Goal: Transaction & Acquisition: Purchase product/service

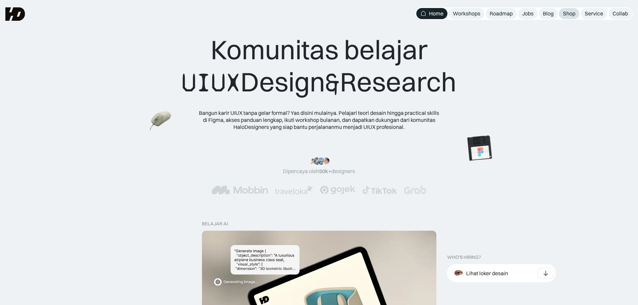
click at [570, 14] on div "Shop" at bounding box center [569, 13] width 12 height 7
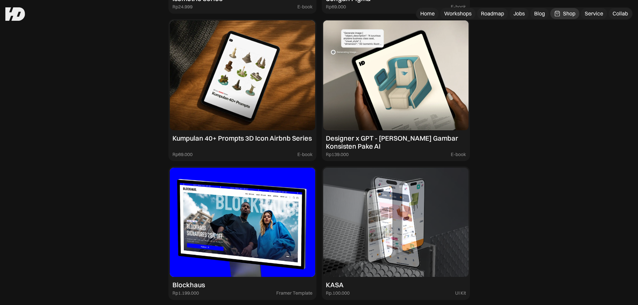
scroll to position [623, 0]
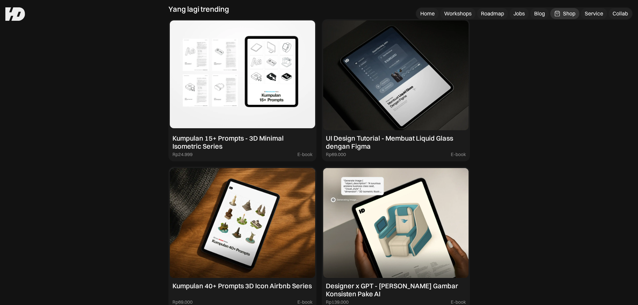
click at [255, 103] on img at bounding box center [242, 75] width 145 height 110
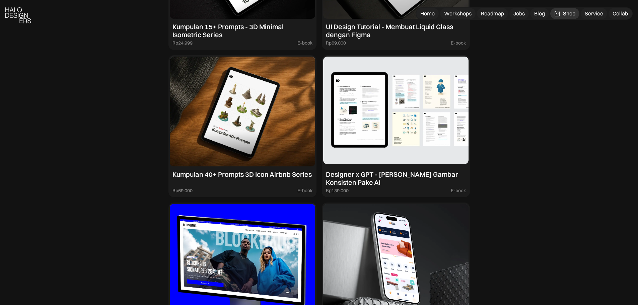
scroll to position [757, 0]
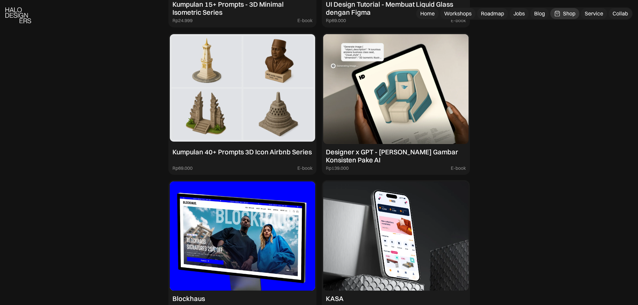
click at [293, 155] on div "Kumpulan 40+ Prompts 3D Icon Airbnb Series" at bounding box center [242, 152] width 139 height 8
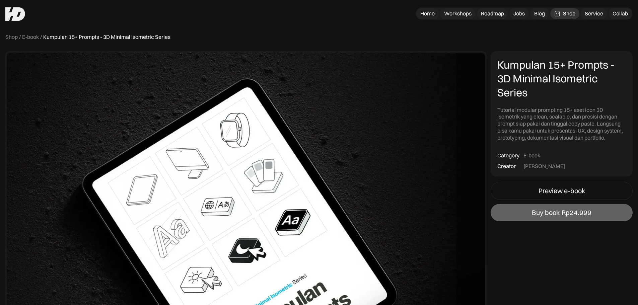
click at [531, 167] on div "[PERSON_NAME]" at bounding box center [545, 166] width 42 height 7
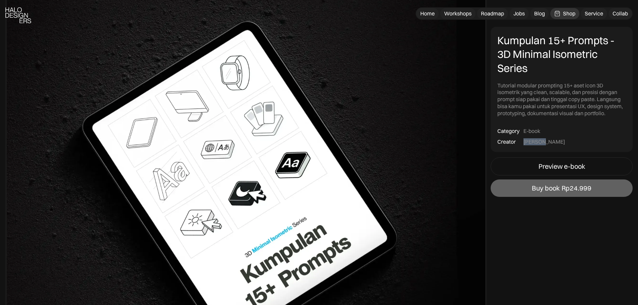
scroll to position [67, 0]
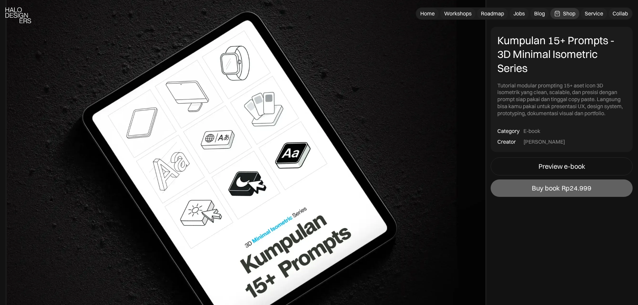
click at [556, 94] on div "Tutorial modular prompting 15+ aset icon 3D isometrik yang clean, scalable, dan…" at bounding box center [562, 99] width 129 height 35
click at [544, 95] on div "Tutorial modular prompting 15+ aset icon 3D isometrik yang clean, scalable, dan…" at bounding box center [562, 99] width 129 height 35
click at [521, 95] on div "Tutorial modular prompting 15+ aset icon 3D isometrik yang clean, scalable, dan…" at bounding box center [562, 99] width 129 height 35
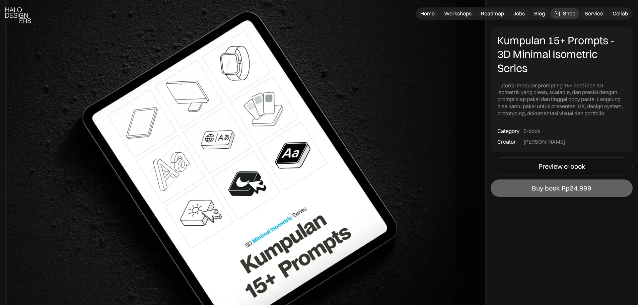
click at [508, 92] on div "Tutorial modular prompting 15+ aset icon 3D isometrik yang clean, scalable, dan…" at bounding box center [562, 99] width 129 height 35
click at [504, 85] on div "Tutorial modular prompting 15+ aset icon 3D isometrik yang clean, scalable, dan…" at bounding box center [562, 99] width 129 height 35
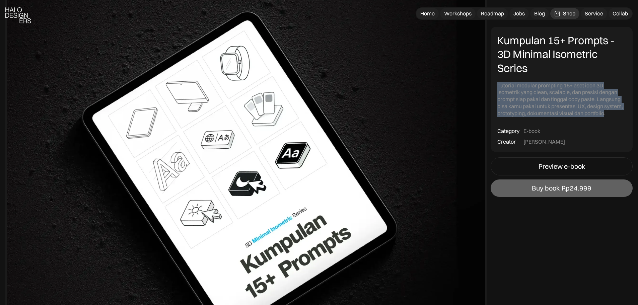
drag, startPoint x: 504, startPoint y: 85, endPoint x: 601, endPoint y: 114, distance: 101.7
click at [601, 114] on div "Tutorial modular prompting 15+ aset icon 3D isometrik yang clean, scalable, dan…" at bounding box center [562, 99] width 129 height 35
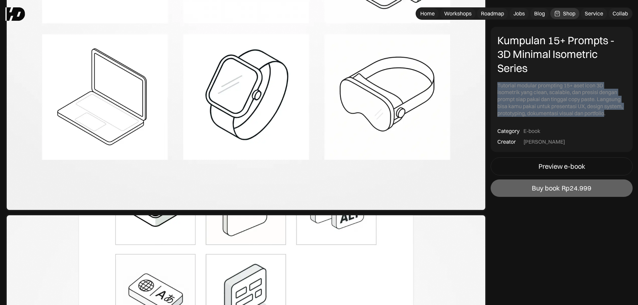
scroll to position [1307, 0]
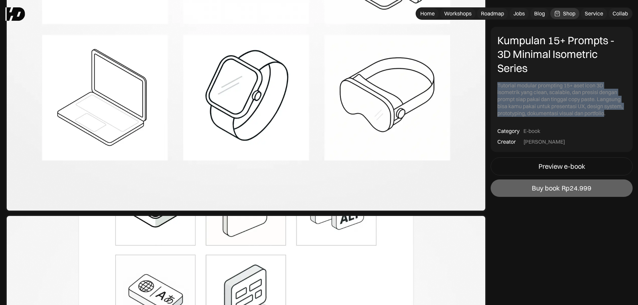
click at [437, 162] on img at bounding box center [245, 29] width 481 height 365
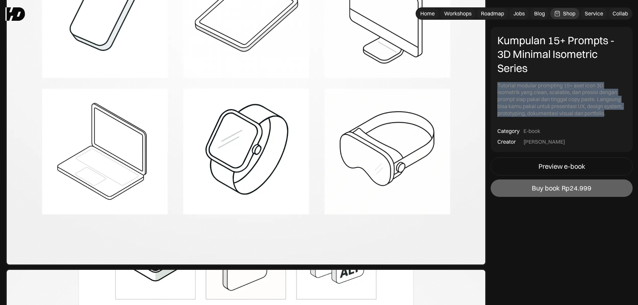
scroll to position [1173, 0]
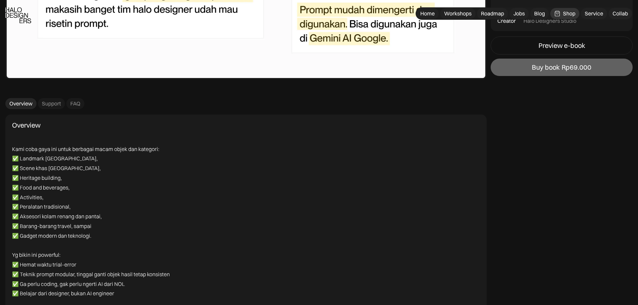
scroll to position [2915, 0]
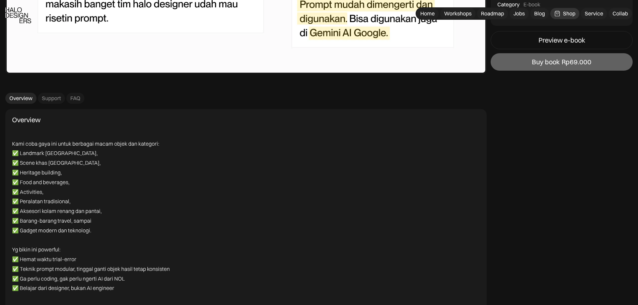
click at [16, 153] on p "✅ Landmark Indonesia, ✅ Scene khas Nusantara, ✅ Heritage building, ✅ Food and b…" at bounding box center [108, 191] width 193 height 87
click at [15, 166] on p "✅ Landmark Indonesia, ✅ Scene khas Nusantara, ✅ Heritage building, ✅ Food and b…" at bounding box center [108, 191] width 193 height 87
click at [19, 181] on p "✅ Landmark Indonesia, ✅ Scene khas Nusantara, ✅ Heritage building, ✅ Food and b…" at bounding box center [108, 191] width 193 height 87
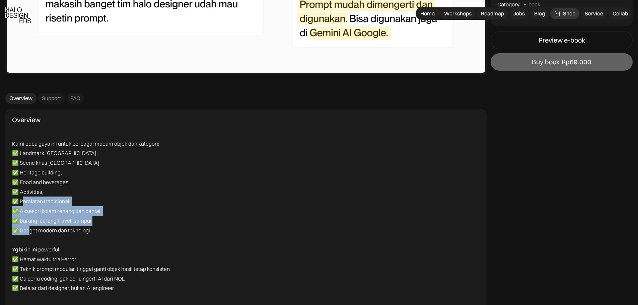
drag, startPoint x: 23, startPoint y: 208, endPoint x: 36, endPoint y: 244, distance: 38.6
click at [31, 235] on p "✅ Landmark Indonesia, ✅ Scene khas Nusantara, ✅ Heritage building, ✅ Food and b…" at bounding box center [108, 191] width 193 height 87
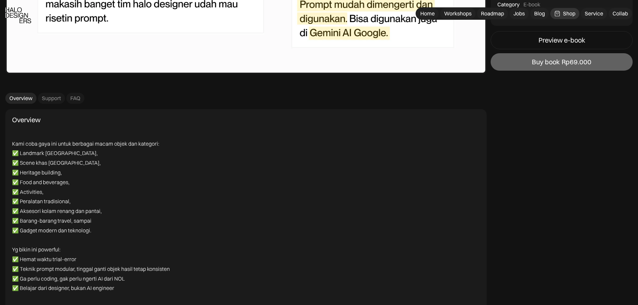
click at [44, 256] on p "✅ Hemat waktu trial-error ✅ Teknik prompt modular, tinggal ganti objek hasil te…" at bounding box center [108, 274] width 193 height 39
click at [64, 261] on p "✅ Hemat waktu trial-error ✅ Teknik prompt modular, tinggal ganti objek hasil te…" at bounding box center [108, 274] width 193 height 39
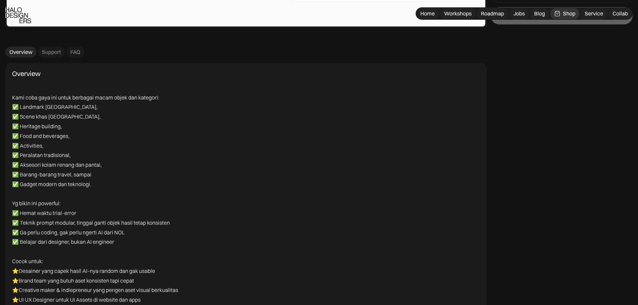
scroll to position [2982, 0]
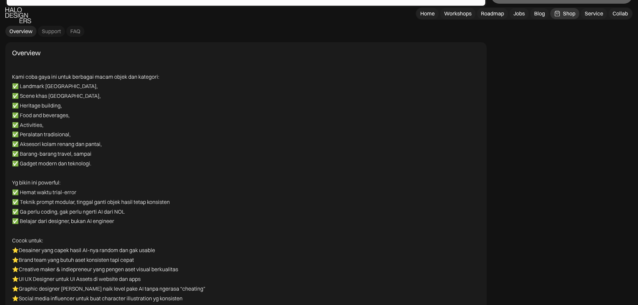
click at [50, 212] on p "✅ Hemat waktu trial-error ✅ Teknik prompt modular, tinggal ganti objek hasil te…" at bounding box center [108, 207] width 193 height 39
click at [40, 221] on p "✅ Hemat waktu trial-error ✅ Teknik prompt modular, tinggal ganti objek hasil te…" at bounding box center [108, 207] width 193 height 39
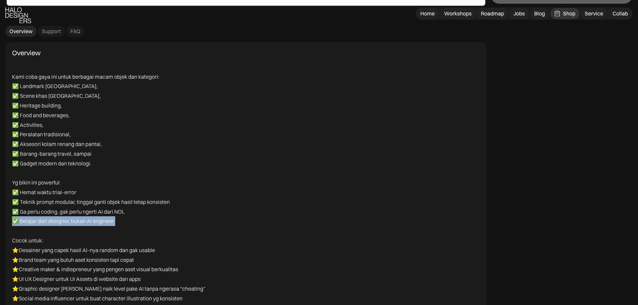
click at [40, 221] on p "✅ Hemat waktu trial-error ✅ Teknik prompt modular, tinggal ganti objek hasil te…" at bounding box center [108, 207] width 193 height 39
click at [41, 212] on p "✅ Hemat waktu trial-error ✅ Teknik prompt modular, tinggal ganti objek hasil te…" at bounding box center [108, 207] width 193 height 39
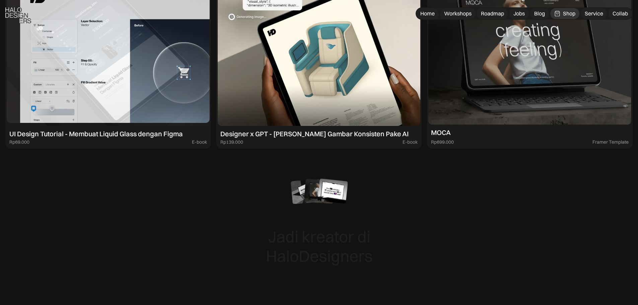
scroll to position [3451, 0]
